Goal: Check status: Check status

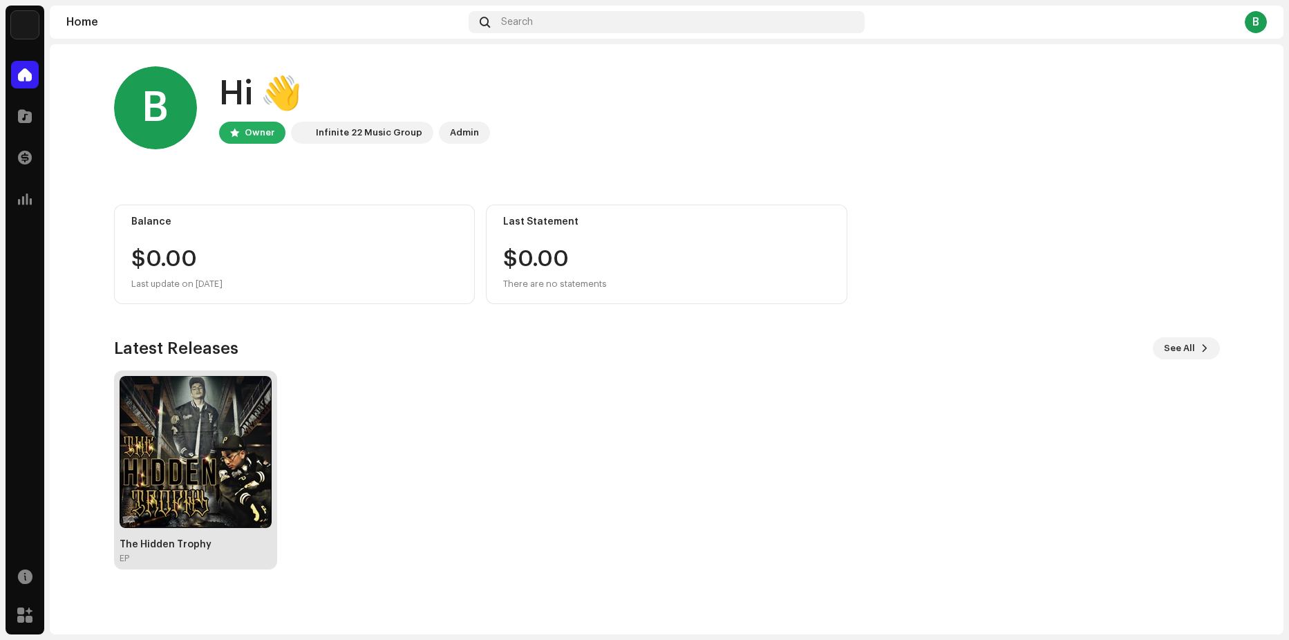
click at [204, 495] on img at bounding box center [196, 452] width 152 height 152
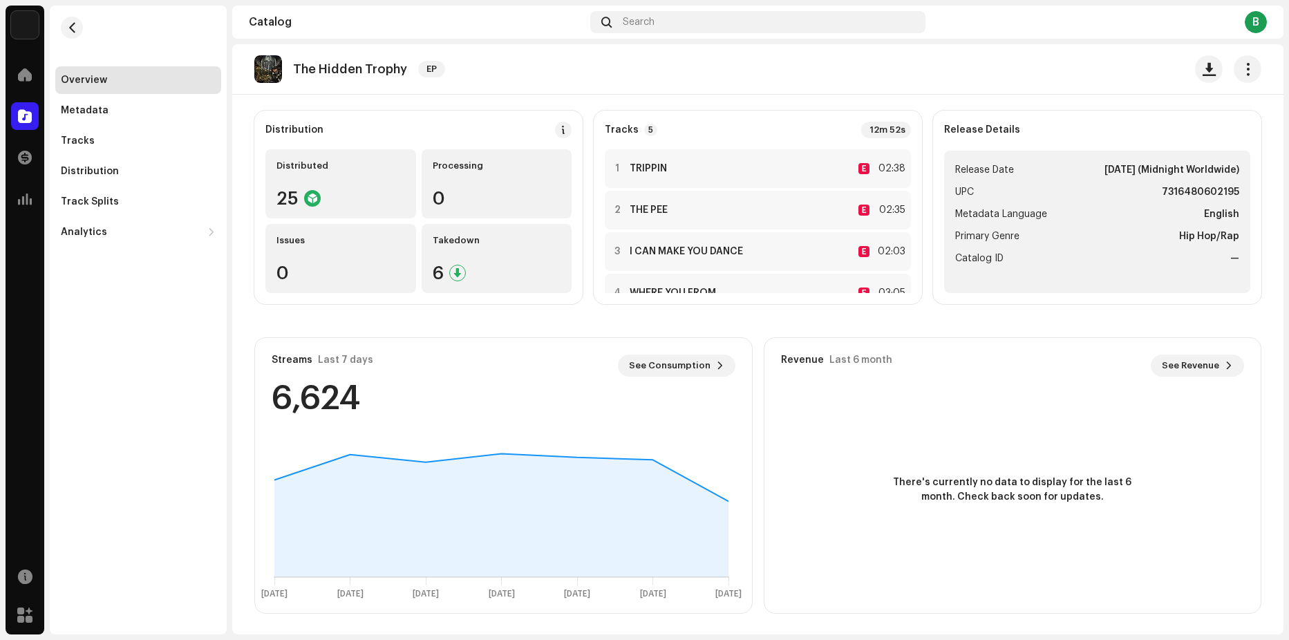
scroll to position [101, 0]
click at [670, 372] on span "See Consumption" at bounding box center [670, 364] width 82 height 28
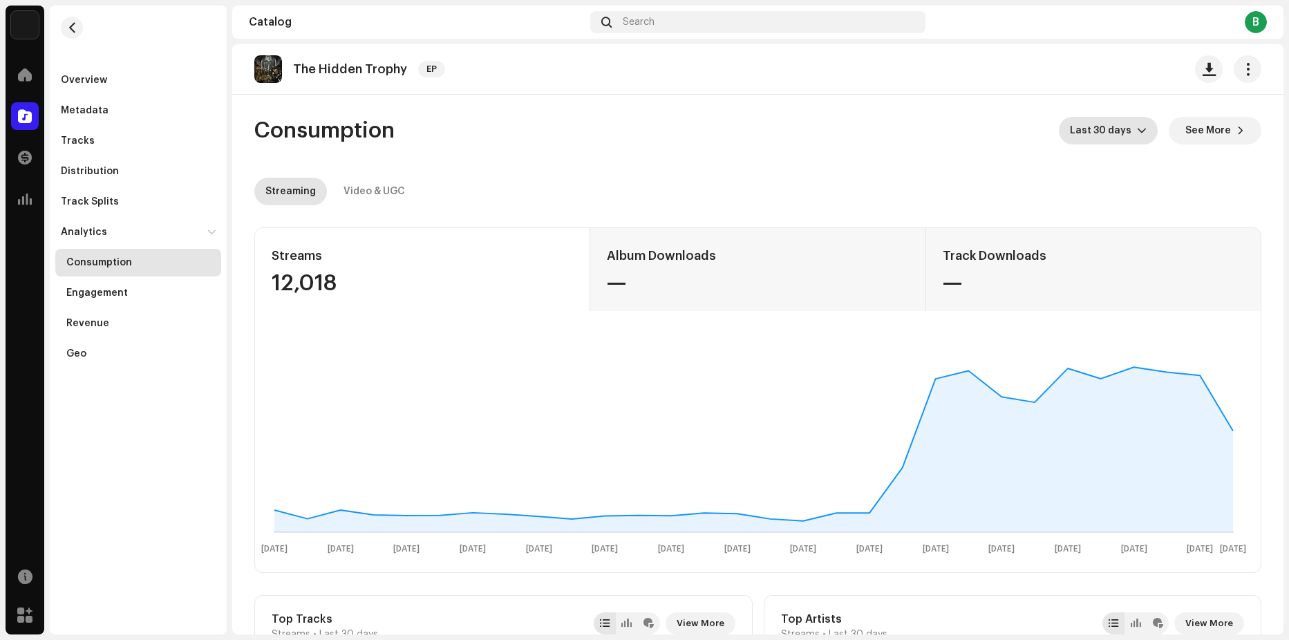
click at [1142, 124] on p-select "Last 30 days" at bounding box center [1108, 131] width 99 height 28
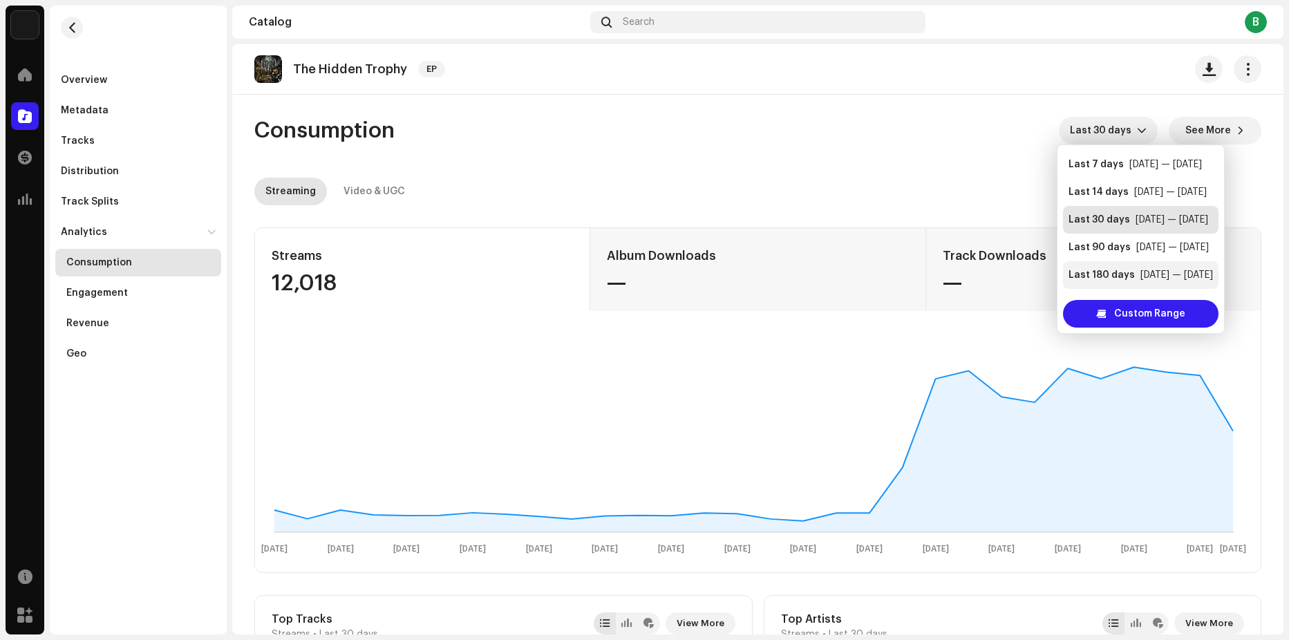
click at [1103, 276] on div "Last 180 days" at bounding box center [1101, 275] width 66 height 14
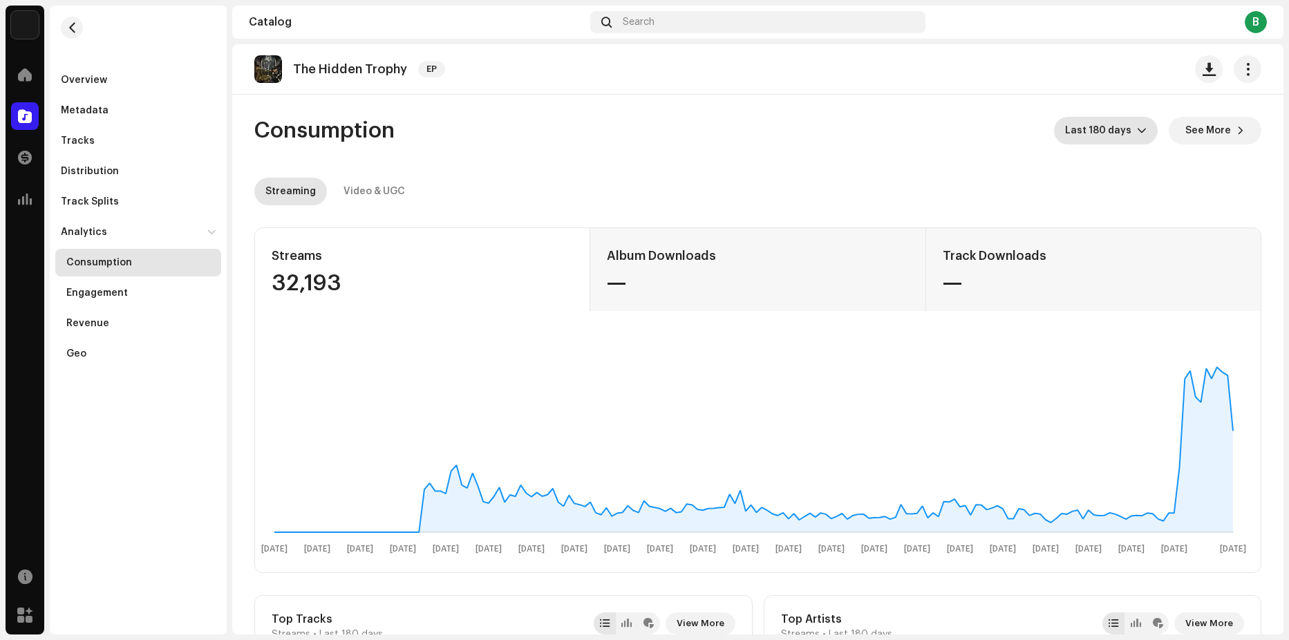
click at [1137, 133] on icon "dropdown trigger" at bounding box center [1142, 131] width 10 height 10
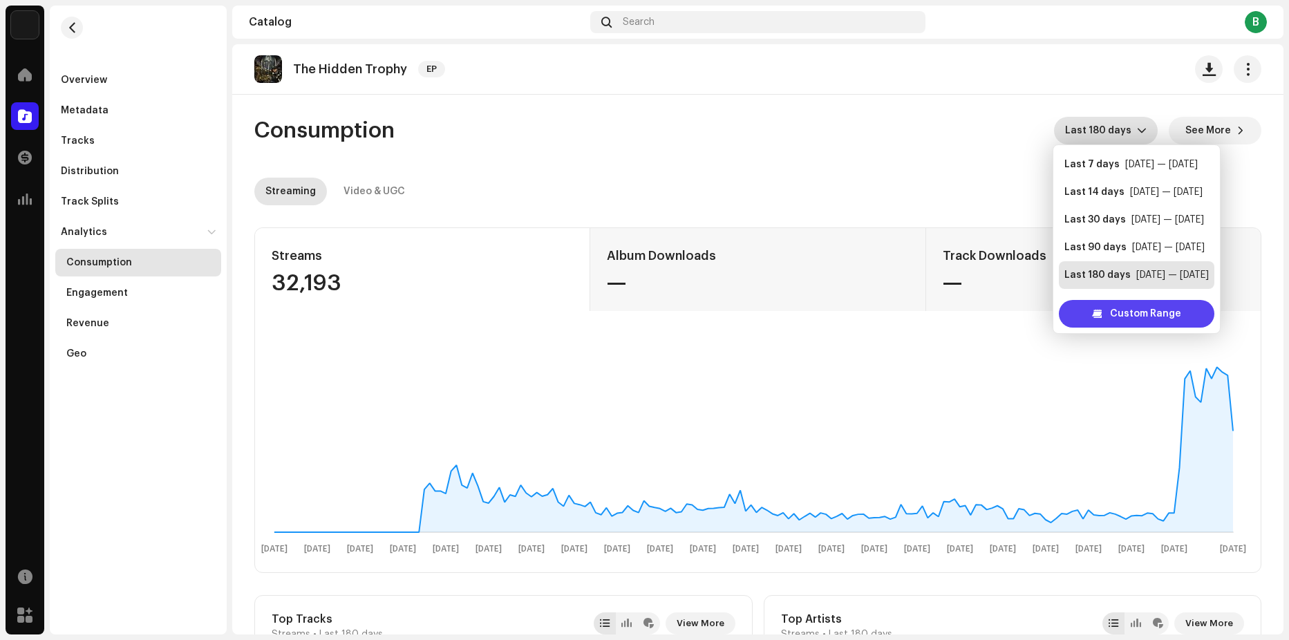
scroll to position [22, 0]
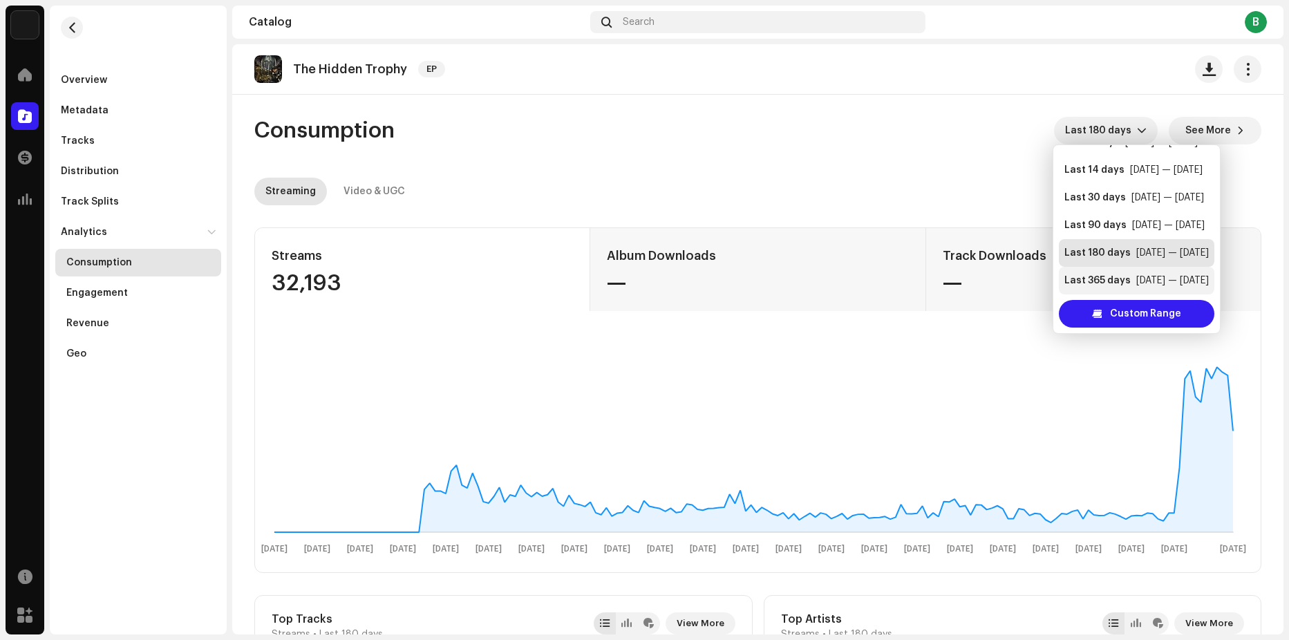
click at [1144, 280] on div "Oct 5 — Oct 4" at bounding box center [1172, 281] width 73 height 14
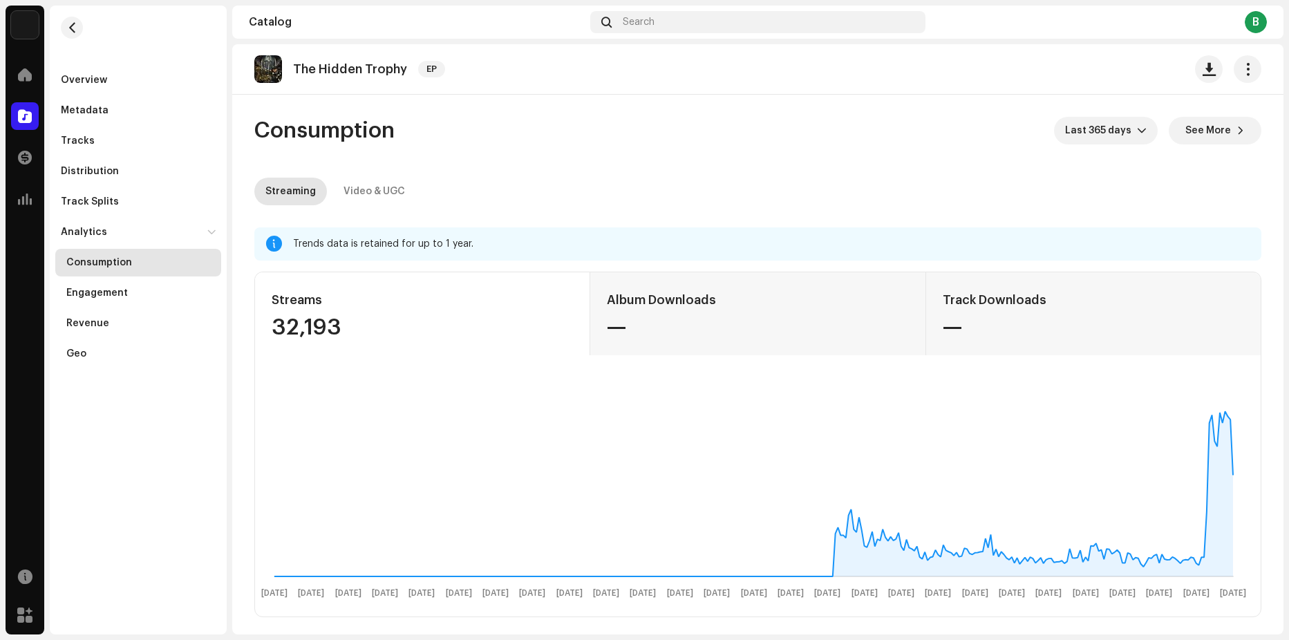
drag, startPoint x: 352, startPoint y: 323, endPoint x: 265, endPoint y: 326, distance: 87.1
click at [265, 326] on div "Streams 32,193" at bounding box center [422, 313] width 335 height 83
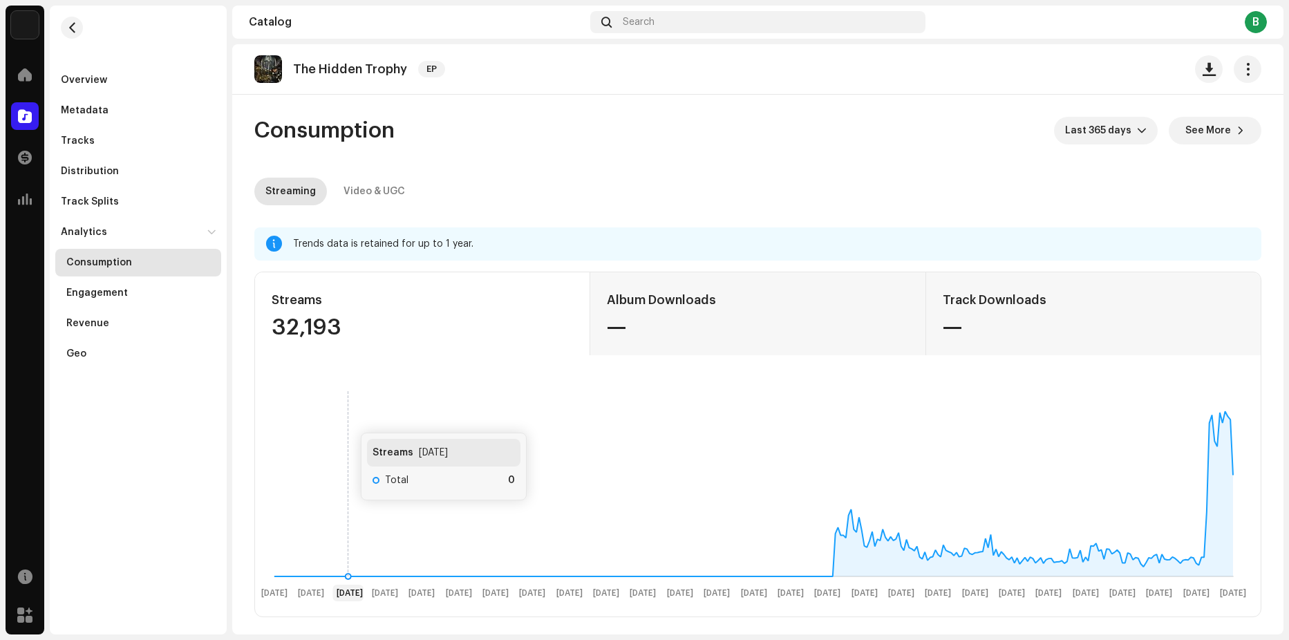
drag, startPoint x: 265, startPoint y: 326, endPoint x: 347, endPoint y: 419, distance: 123.4
click at [347, 419] on rect at bounding box center [754, 493] width 986 height 221
